Goal: Information Seeking & Learning: Learn about a topic

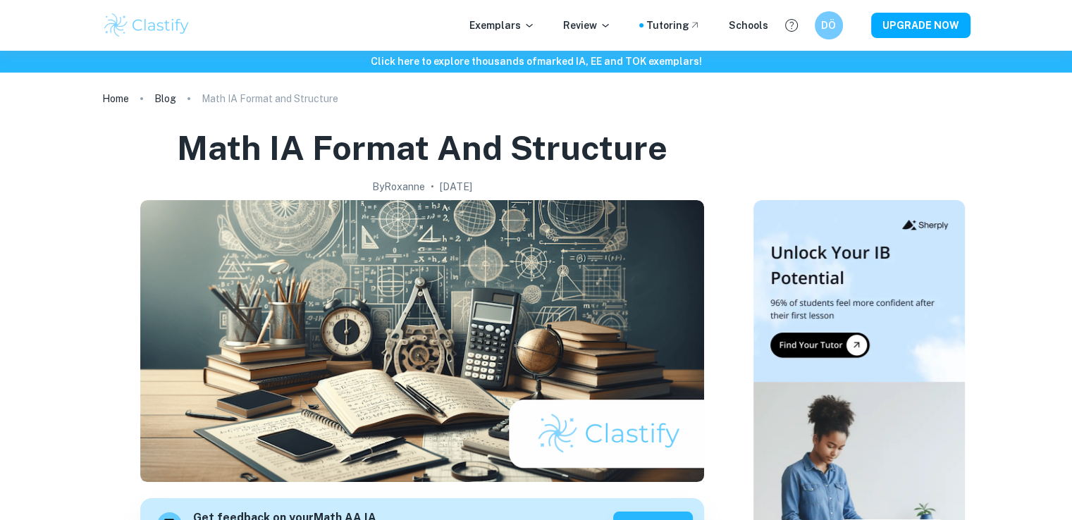
click at [138, 14] on img at bounding box center [146, 25] width 89 height 28
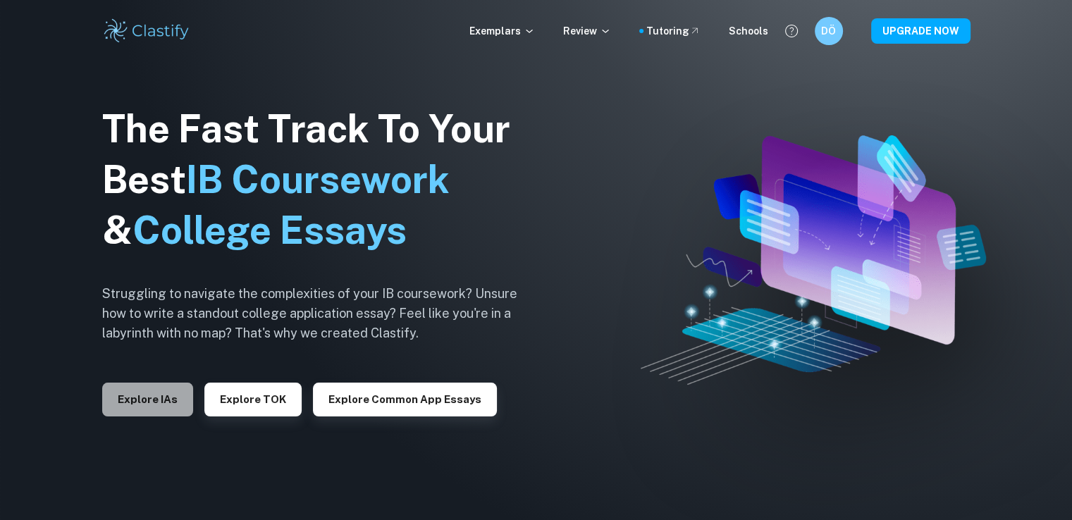
click at [178, 401] on button "Explore IAs" at bounding box center [147, 400] width 91 height 34
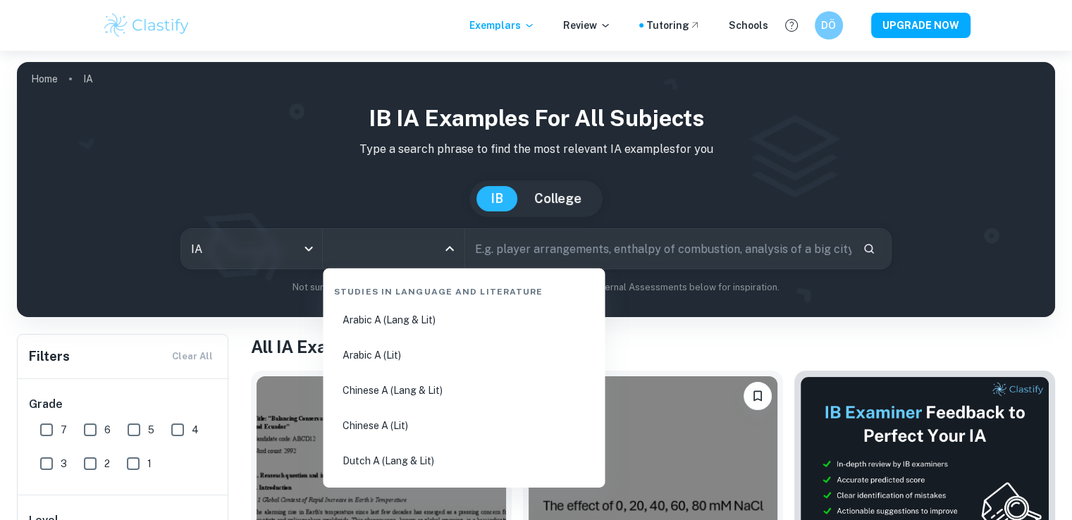
click at [377, 255] on input "All Subjects" at bounding box center [382, 248] width 107 height 27
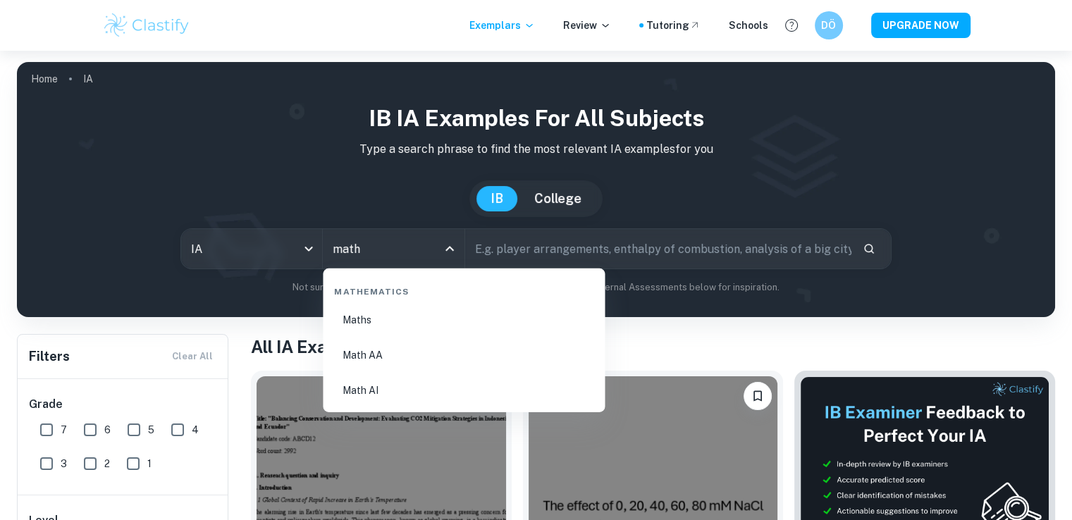
click at [406, 356] on li "Math AA" at bounding box center [463, 355] width 271 height 32
type input "Math AA"
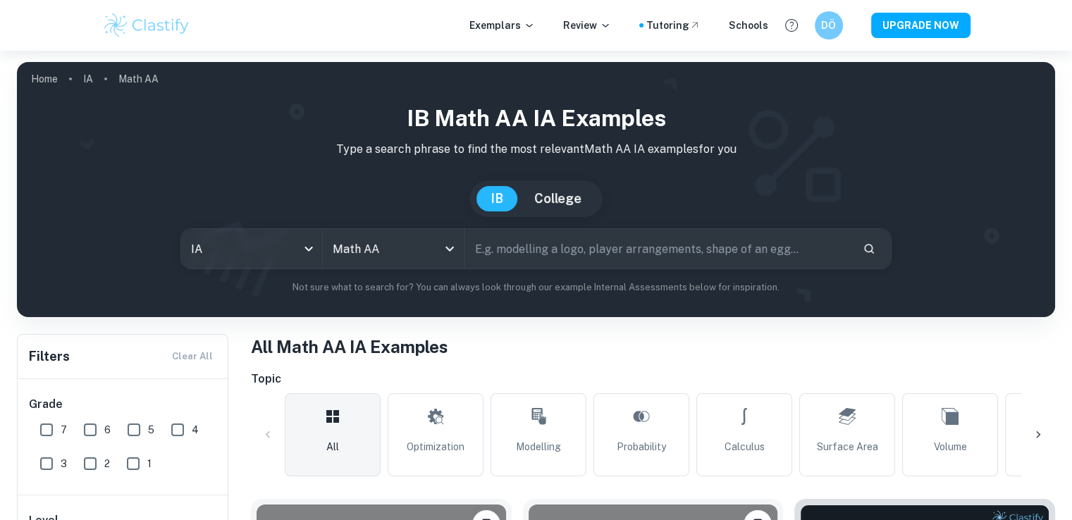
click at [513, 252] on input "text" at bounding box center [658, 248] width 386 height 39
click at [554, 257] on input "correlatioan" at bounding box center [642, 248] width 354 height 39
type input "correlation"
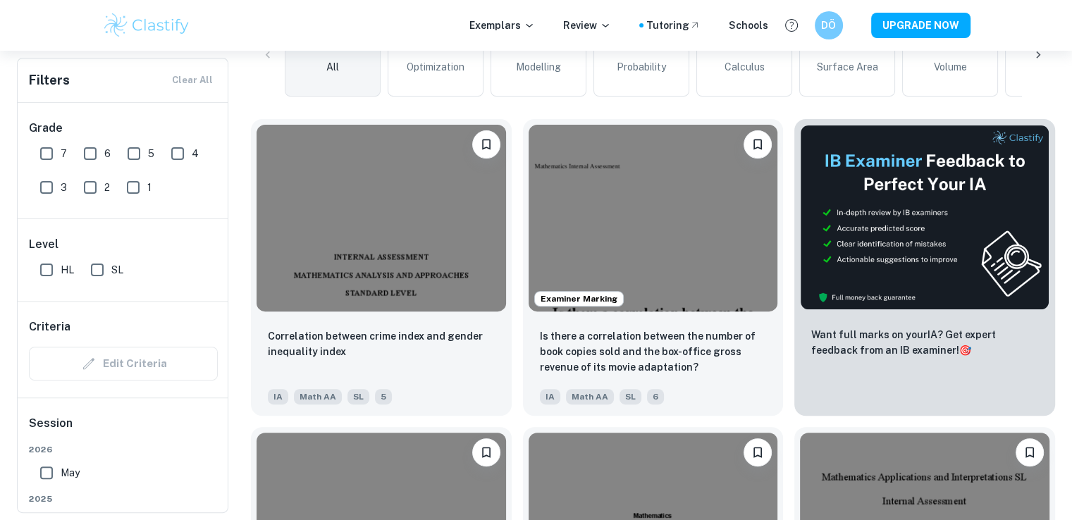
scroll to position [380, 0]
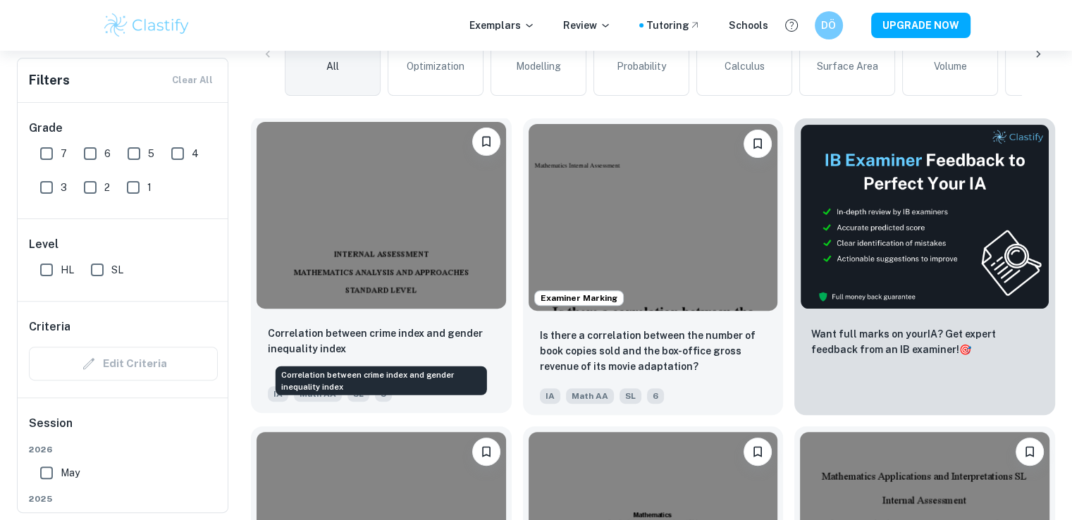
click at [418, 325] on p "Correlation between crime index and gender inequality index" at bounding box center [381, 340] width 227 height 31
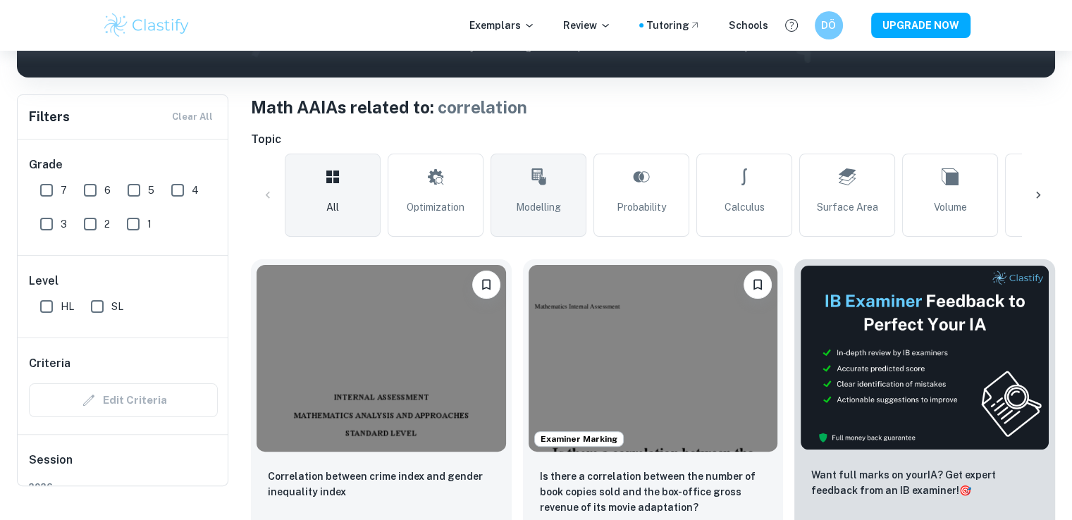
scroll to position [211, 0]
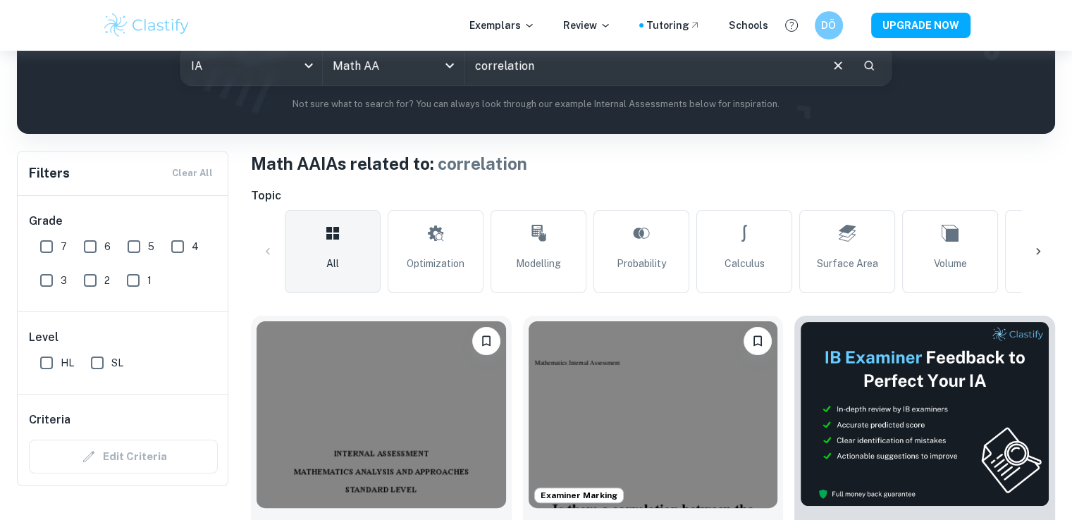
scroll to position [155, 0]
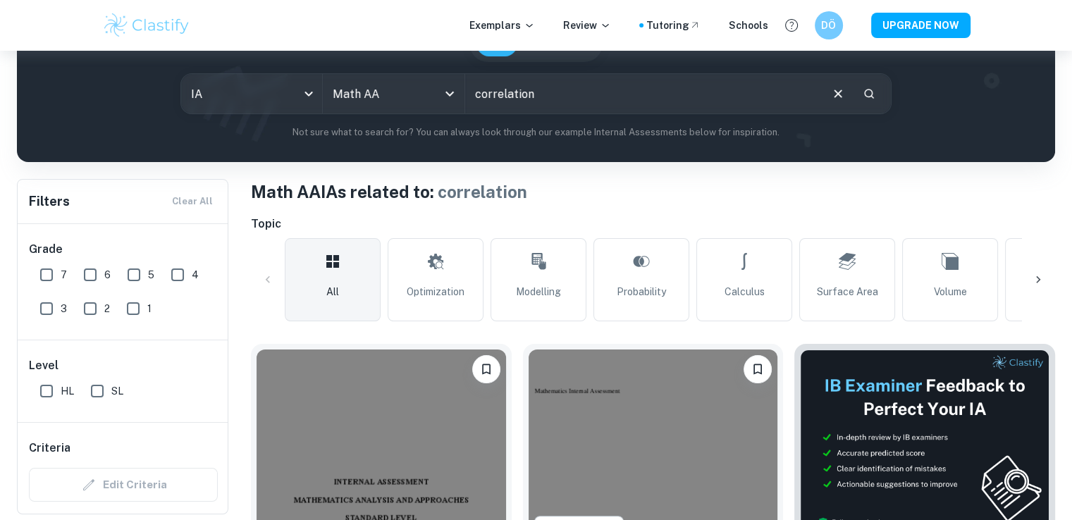
click at [468, 85] on input "correlation" at bounding box center [642, 93] width 354 height 39
type input "[PERSON_NAME] correlation"
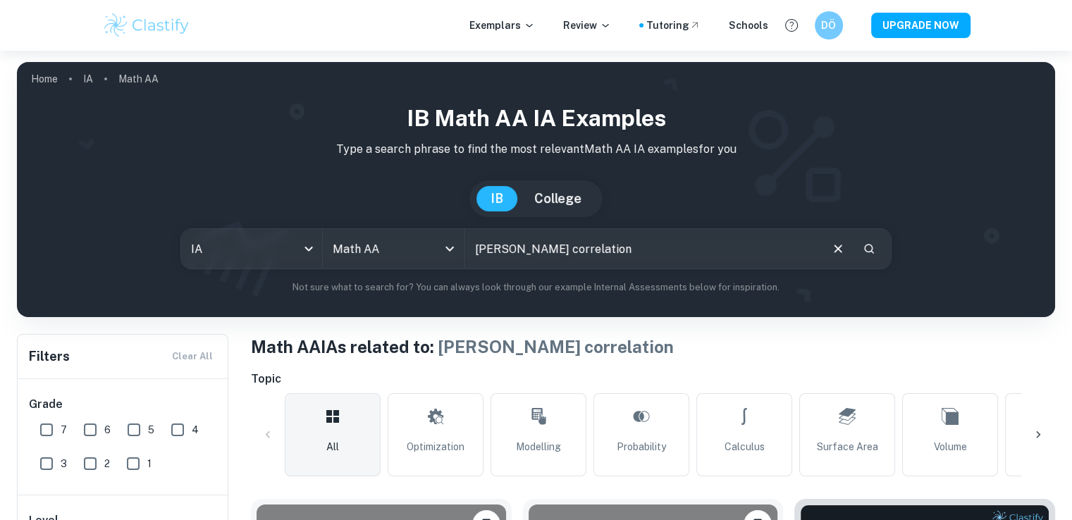
click at [630, 351] on h1 "Math AA IAs related to: [PERSON_NAME] correlation" at bounding box center [653, 346] width 804 height 25
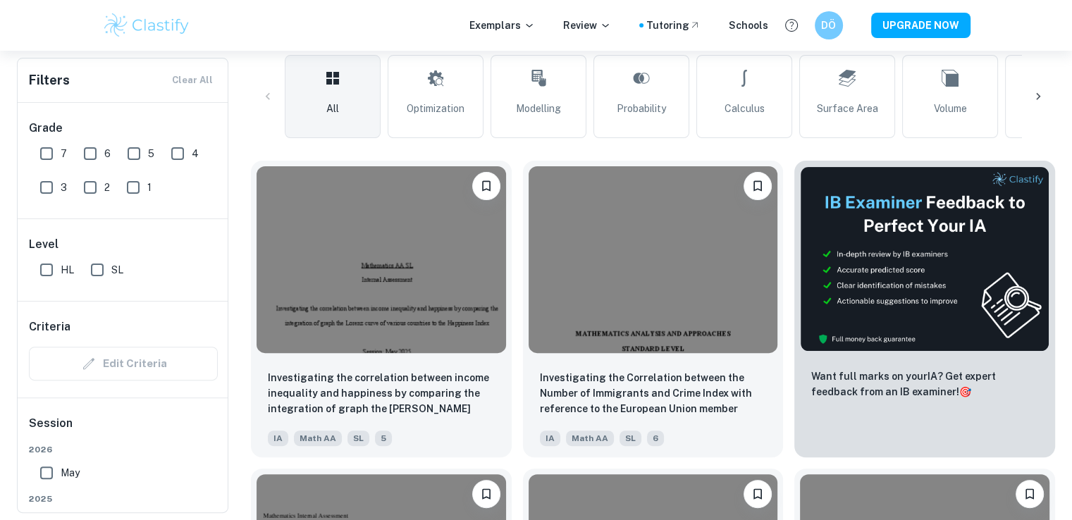
scroll to position [366, 0]
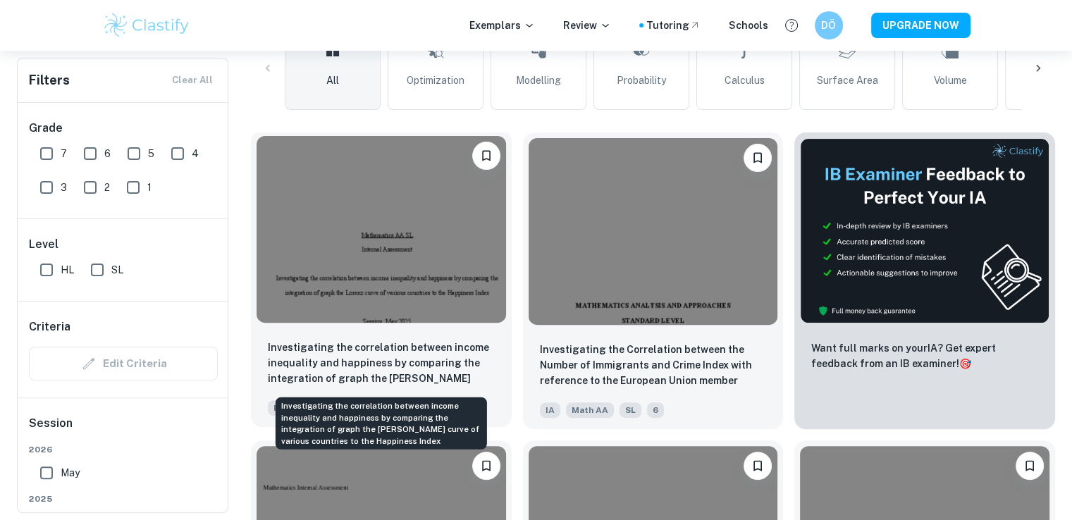
click at [401, 373] on p "Investigating the correlation between income inequality and happiness by compar…" at bounding box center [381, 364] width 227 height 48
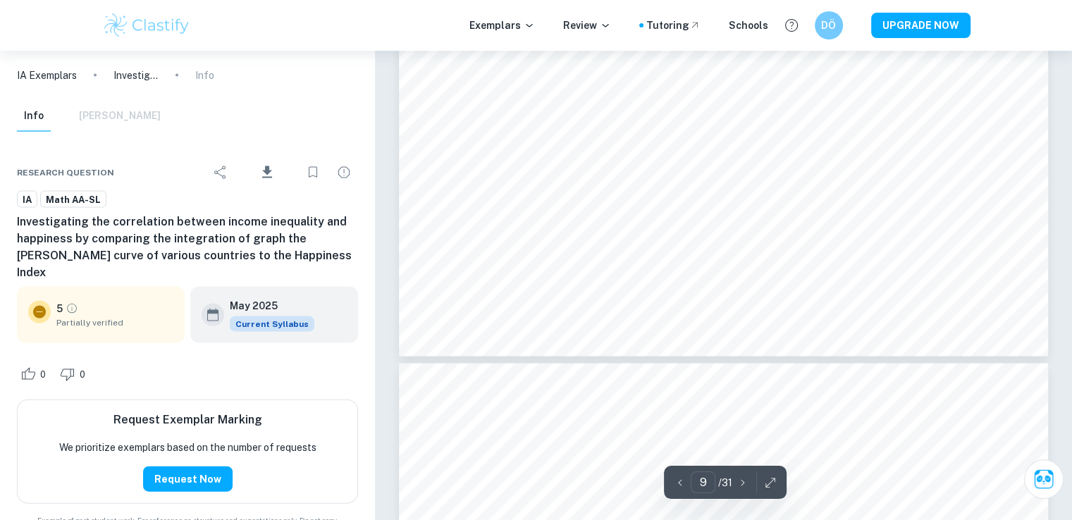
type input "10"
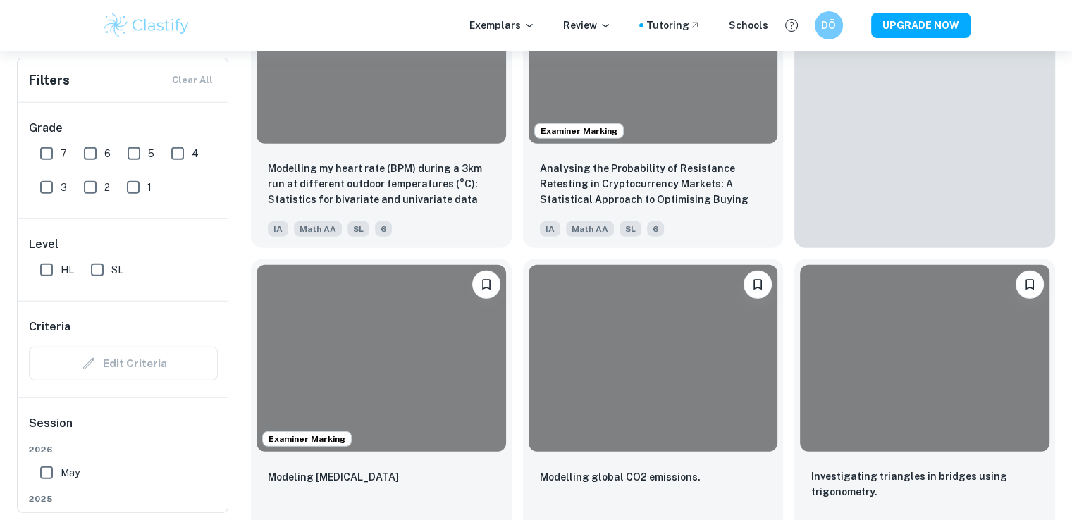
scroll to position [366, 0]
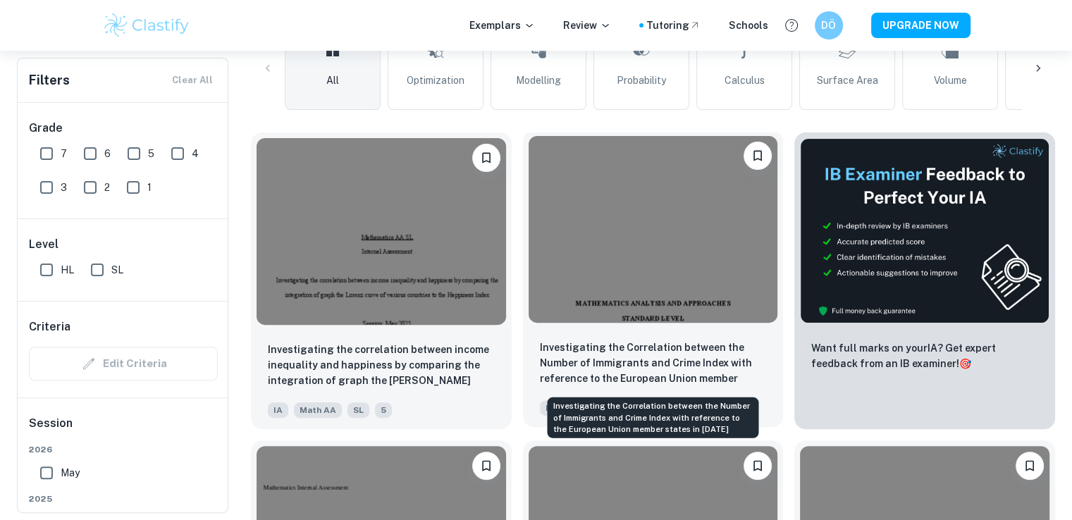
click at [679, 364] on p "Investigating the Correlation between the Number of Immigrants and Crime Index …" at bounding box center [653, 364] width 227 height 48
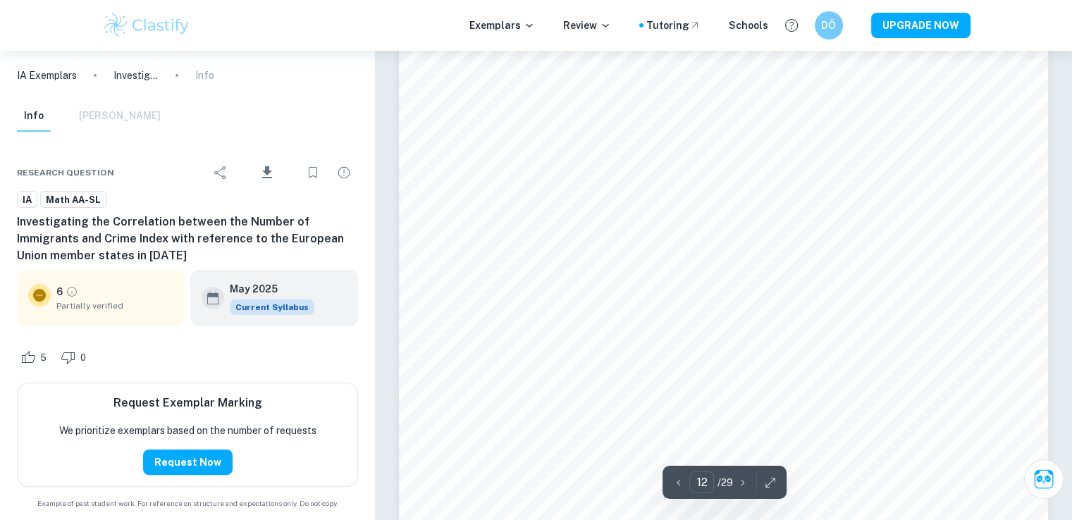
scroll to position [10497, 0]
type input "12"
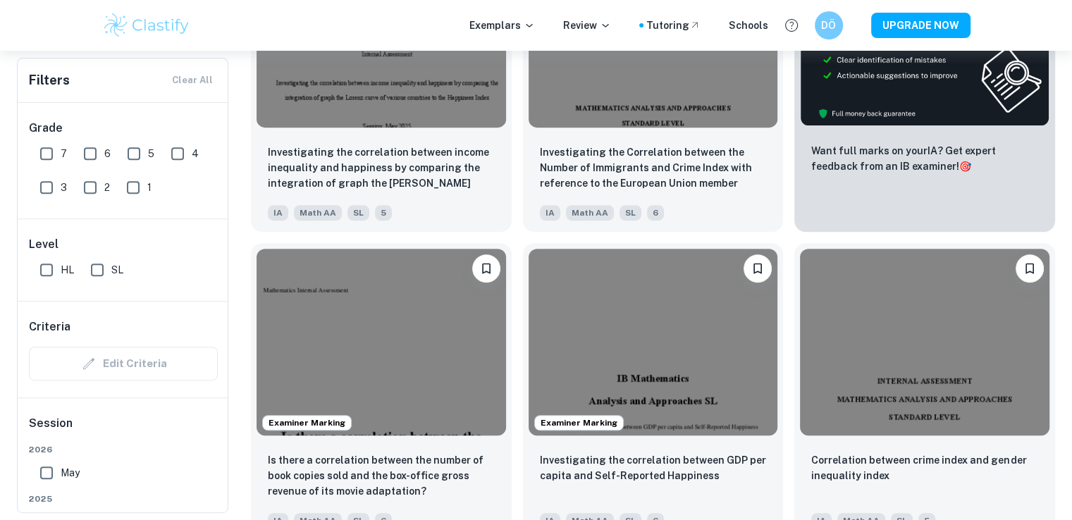
scroll to position [648, 0]
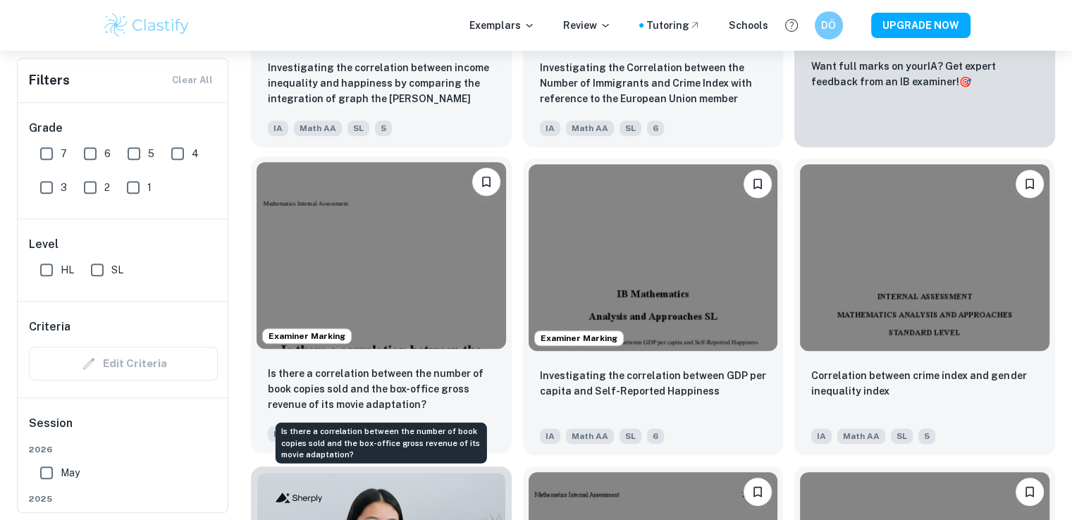
click at [428, 384] on p "Is there a correlation between the number of book copies sold and the box-offic…" at bounding box center [381, 389] width 227 height 46
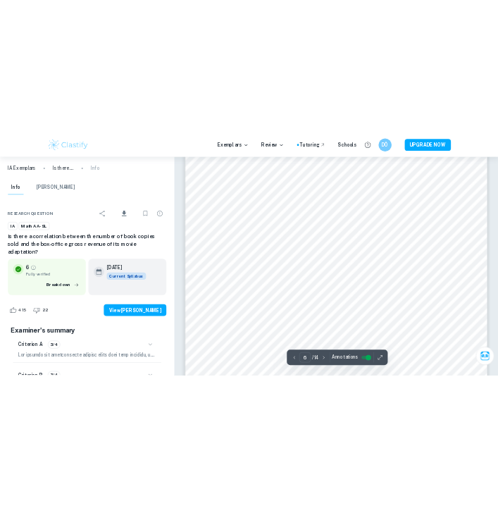
scroll to position [5213, 0]
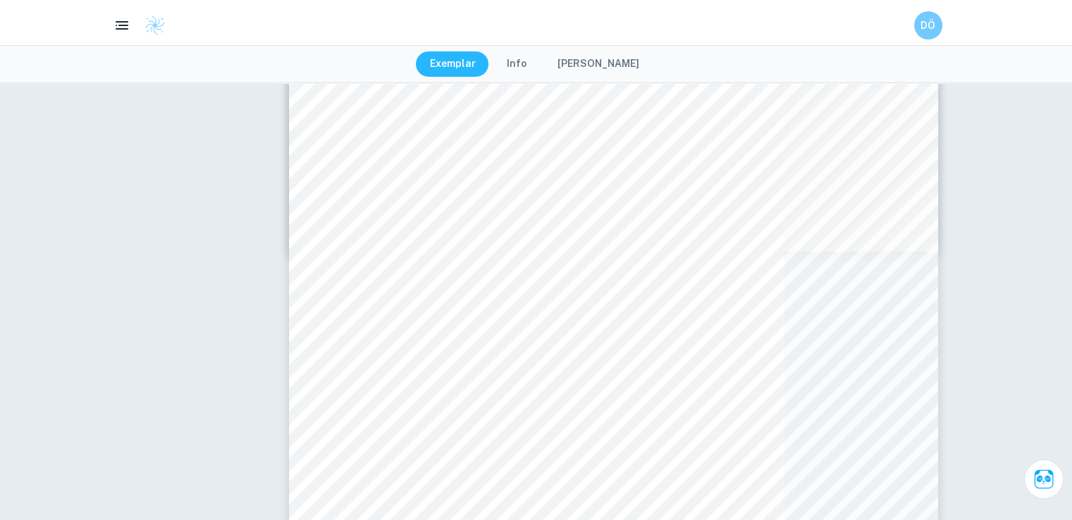
type input "8"
